Goal: Task Accomplishment & Management: Use online tool/utility

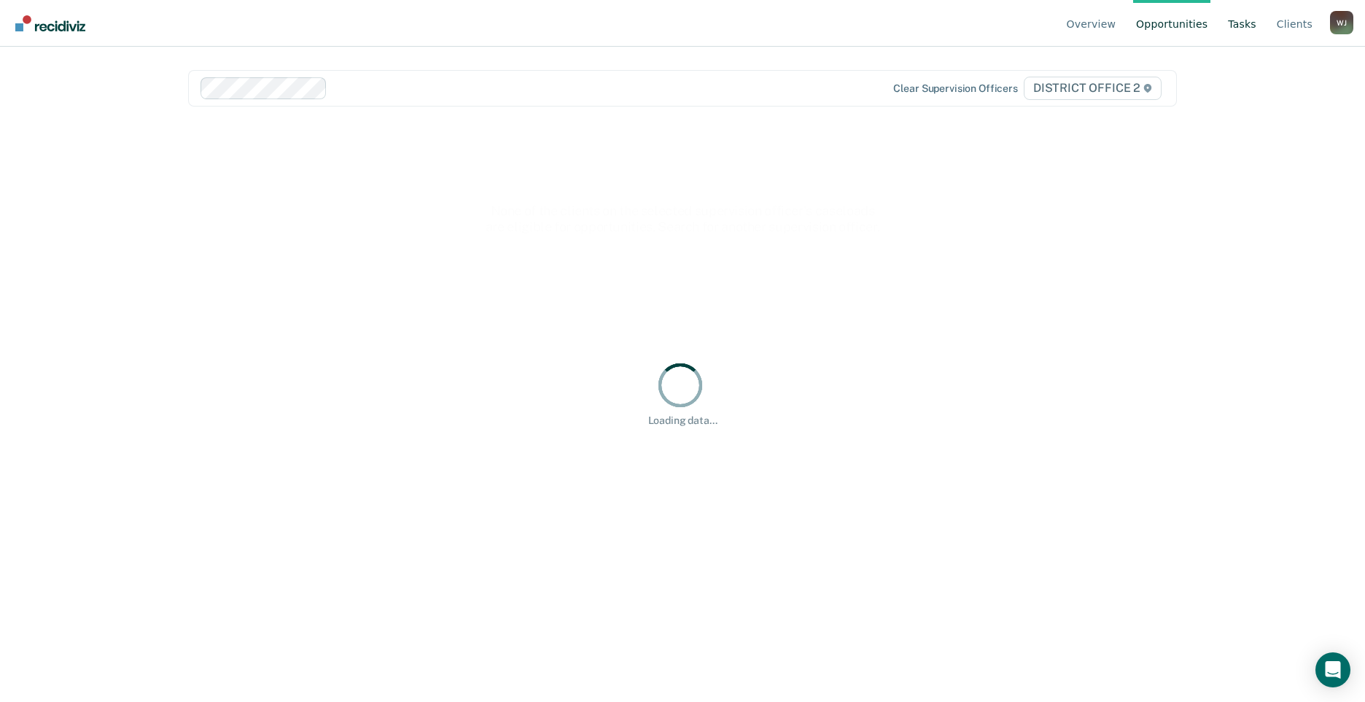
click at [1249, 25] on link "Tasks" at bounding box center [1242, 23] width 34 height 47
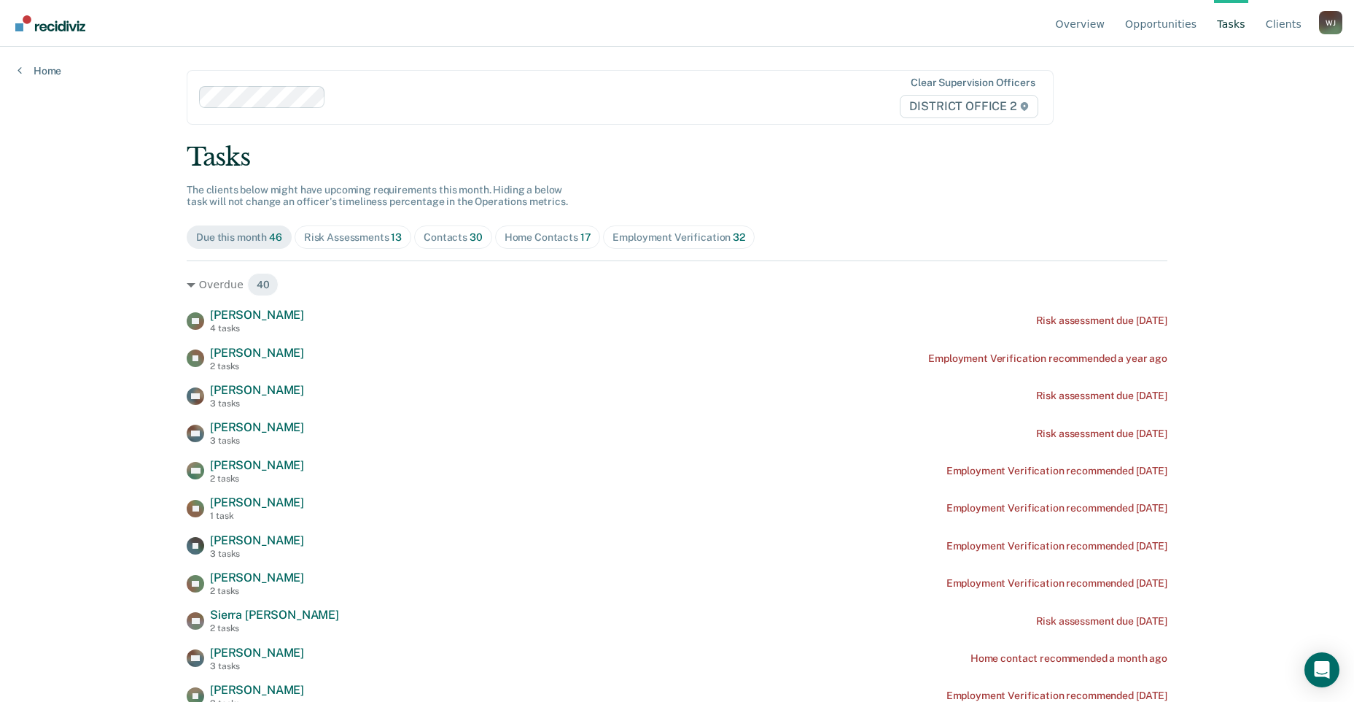
click at [527, 233] on div "Home Contacts 17" at bounding box center [548, 237] width 87 height 12
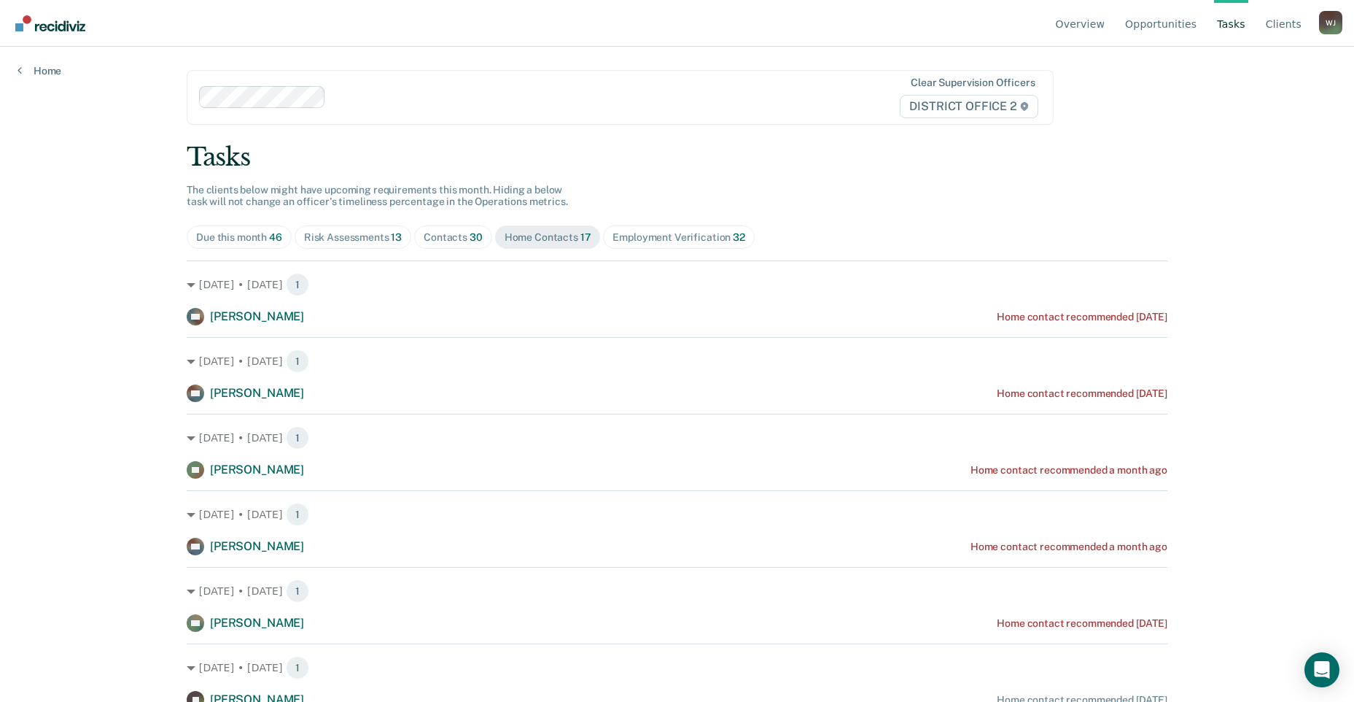
click at [458, 225] on span "Contacts 30" at bounding box center [453, 236] width 78 height 23
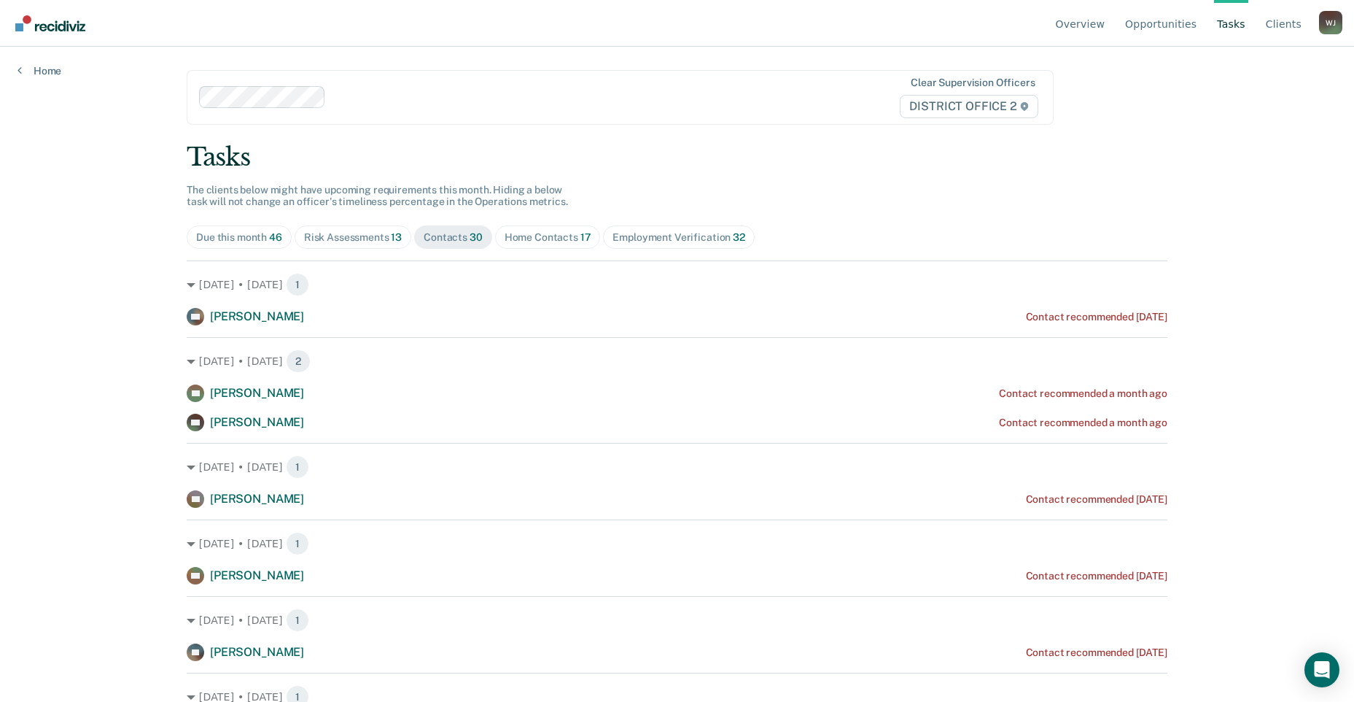
click at [553, 244] on span "Home Contacts 17" at bounding box center [548, 236] width 106 height 23
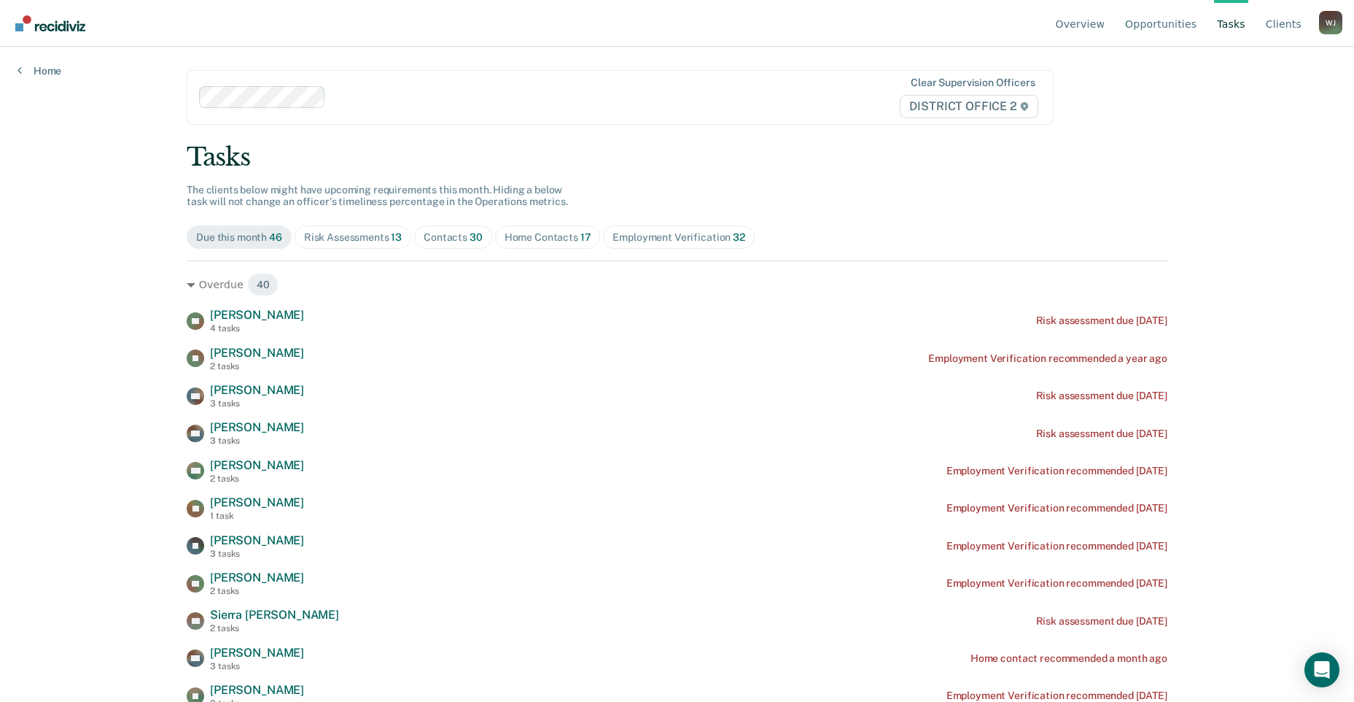
click at [446, 228] on span "Contacts 30" at bounding box center [453, 236] width 78 height 23
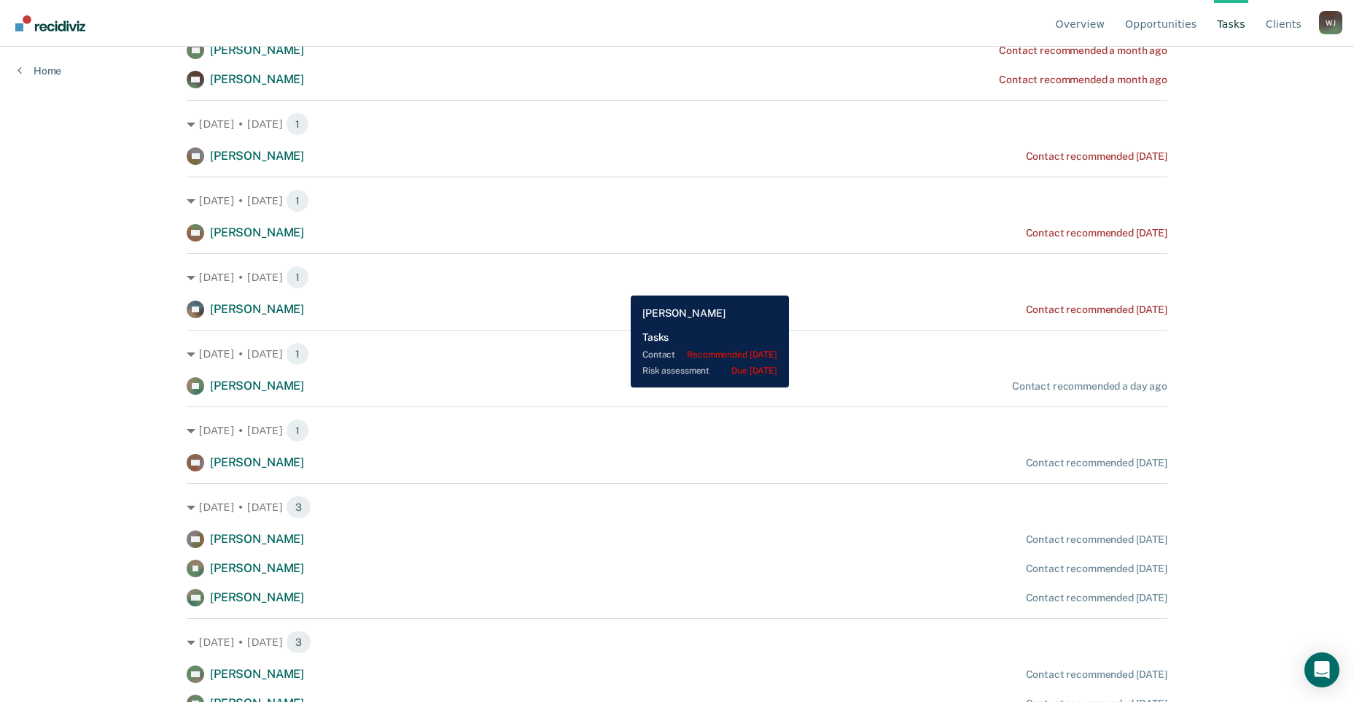
scroll to position [438, 0]
